Goal: Transaction & Acquisition: Purchase product/service

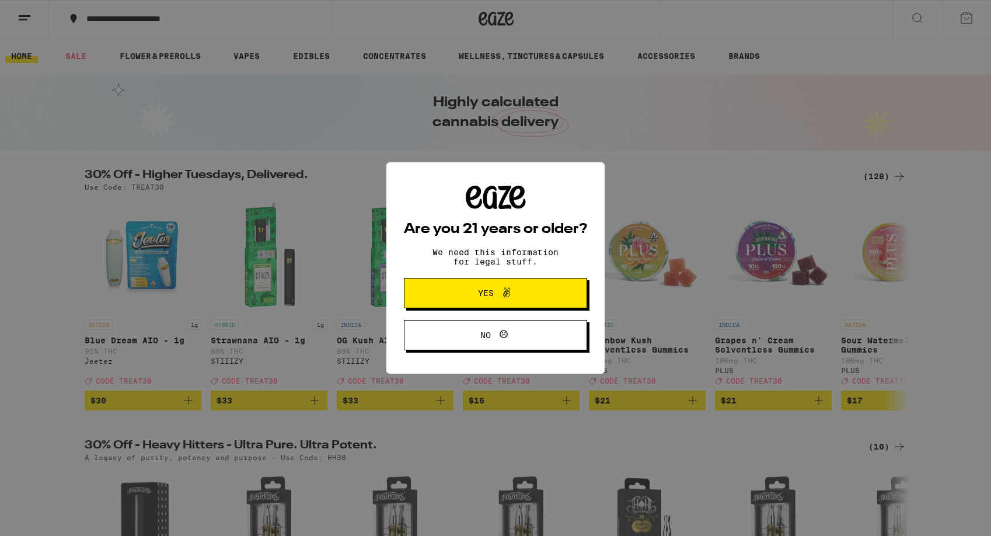
click at [485, 293] on span "Yes" at bounding box center [486, 293] width 16 height 8
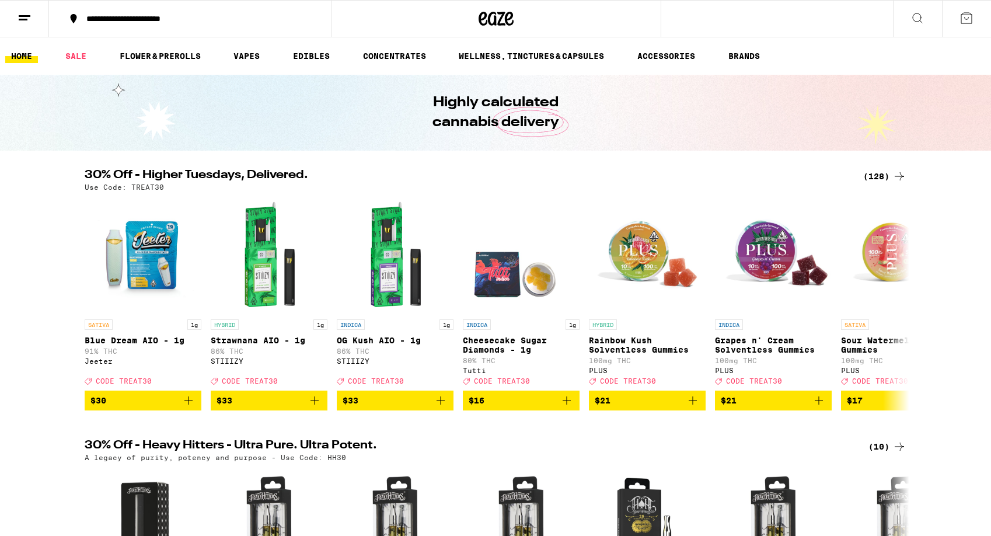
click at [922, 18] on icon at bounding box center [917, 18] width 14 height 14
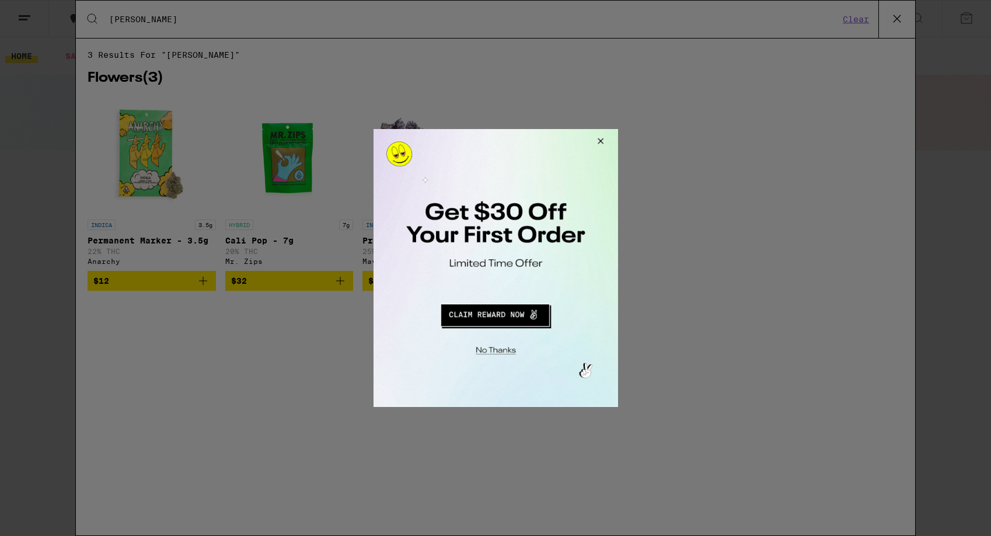
type input "[PERSON_NAME]"
click at [598, 144] on button "Close Modal" at bounding box center [598, 143] width 32 height 28
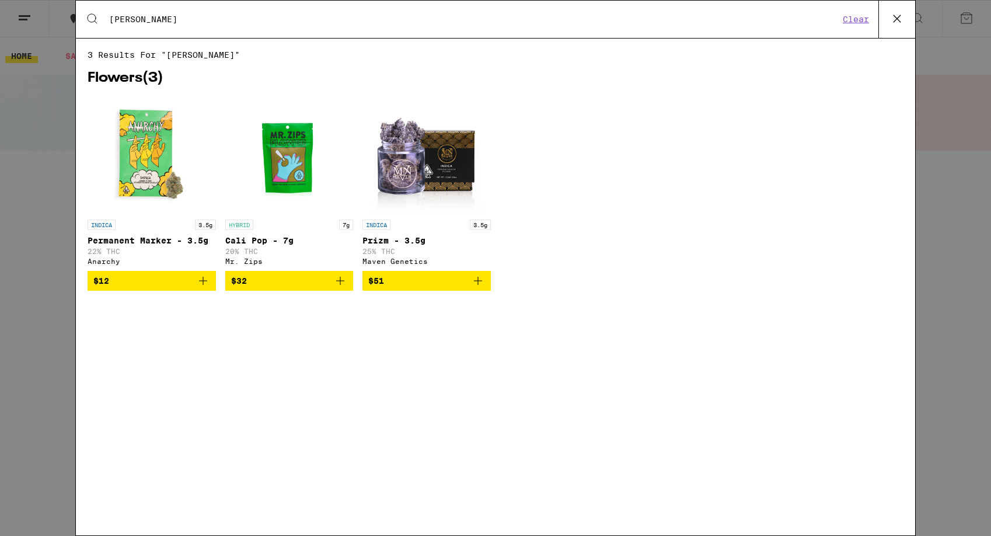
click at [896, 18] on icon at bounding box center [897, 19] width 18 height 18
